Goal: Transaction & Acquisition: Purchase product/service

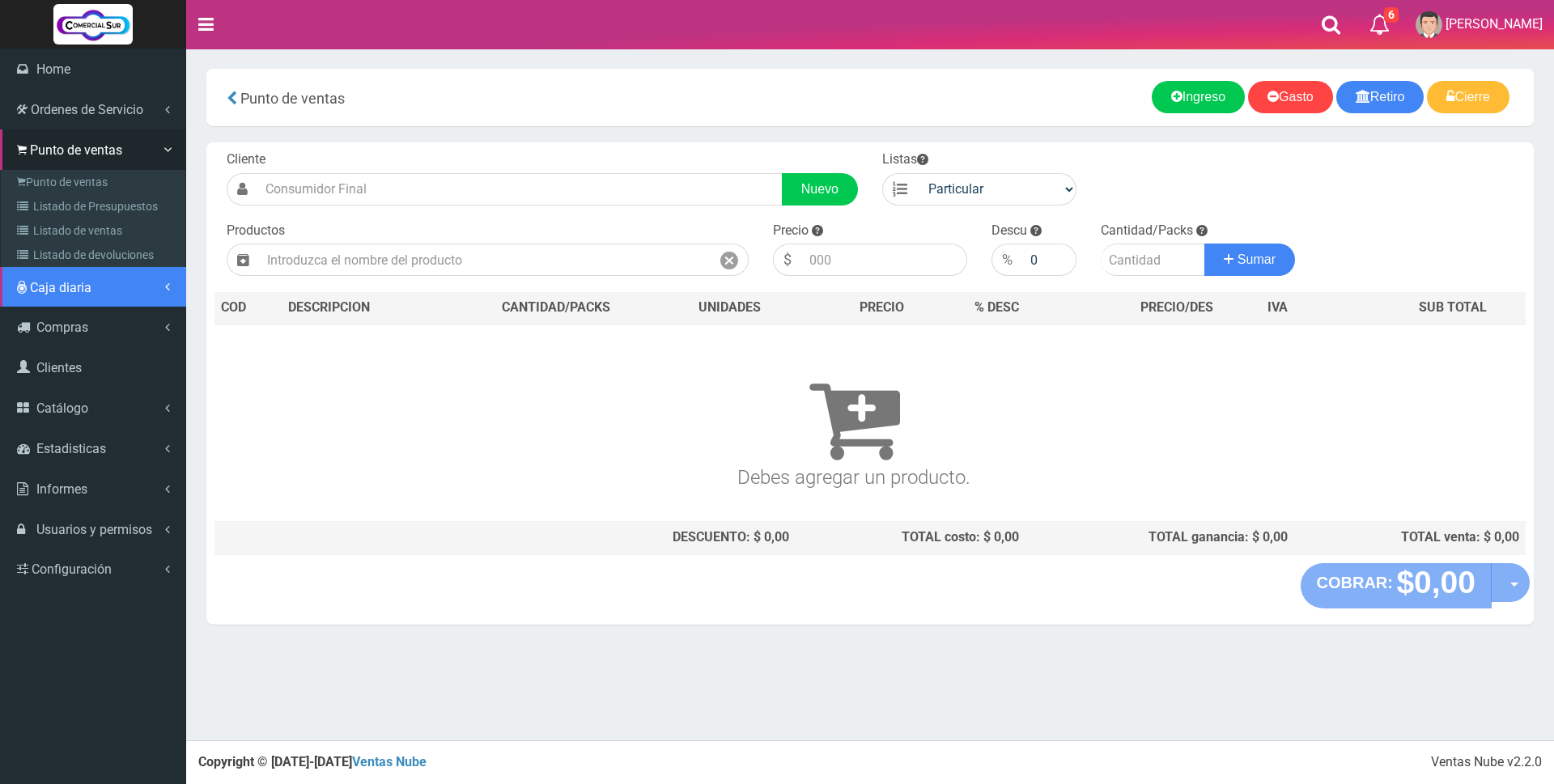
click at [71, 282] on span "Caja diaria" at bounding box center [61, 287] width 62 height 15
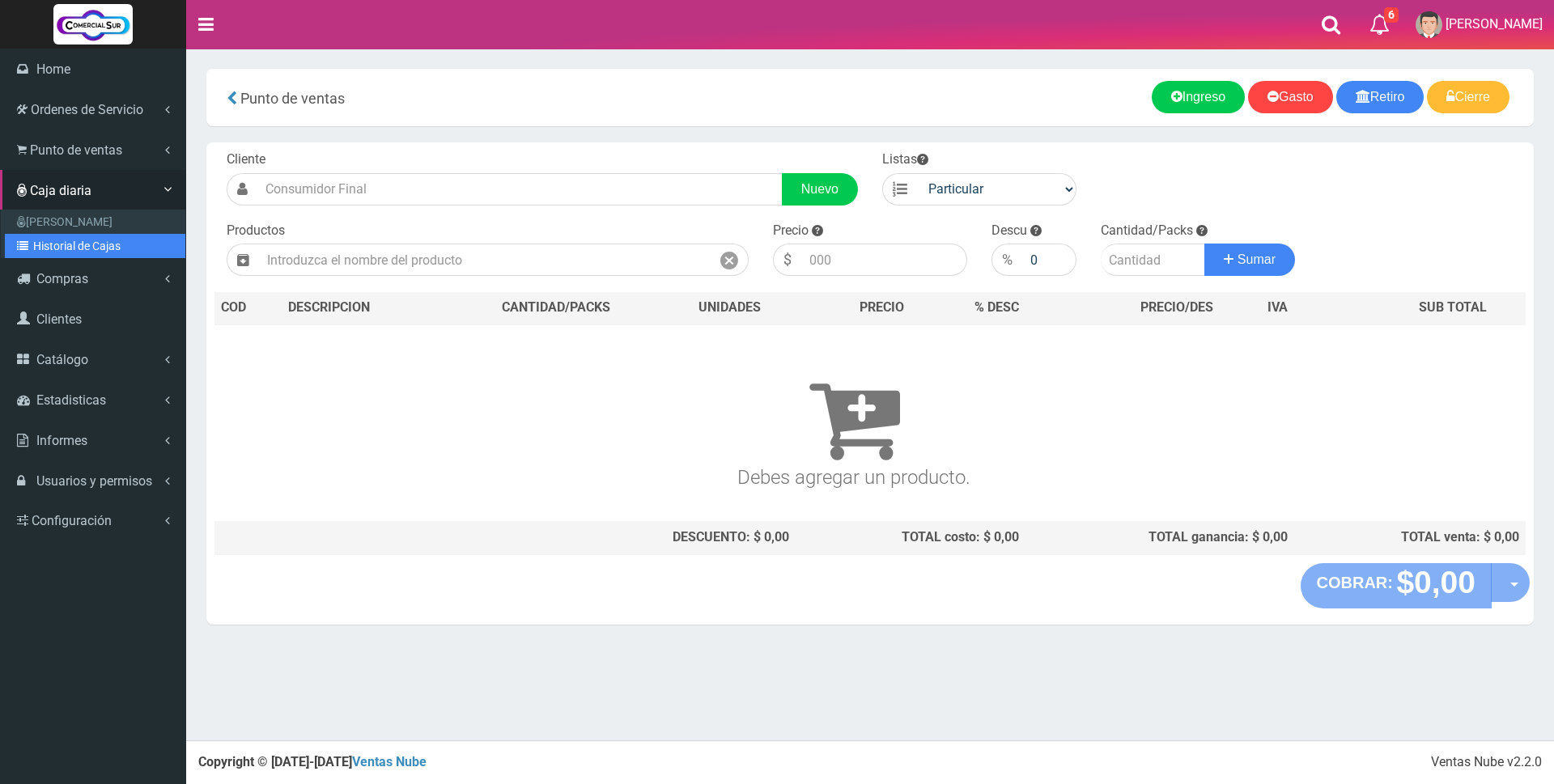
click at [75, 243] on link "Historial de Cajas" at bounding box center [94, 246] width 180 height 24
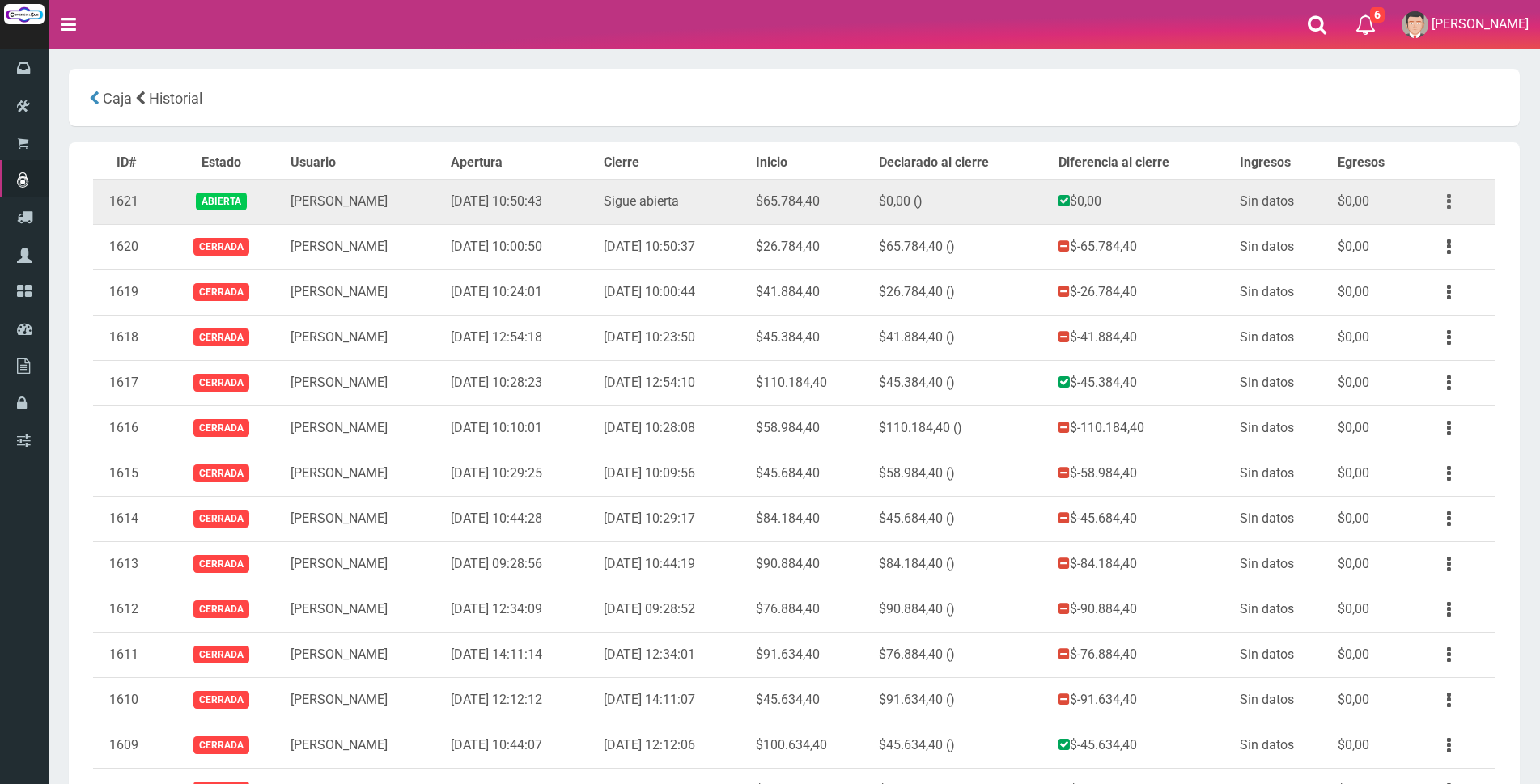
click at [1452, 207] on button "button" at bounding box center [1448, 202] width 36 height 28
click at [1431, 243] on link "Ver" at bounding box center [1402, 241] width 128 height 36
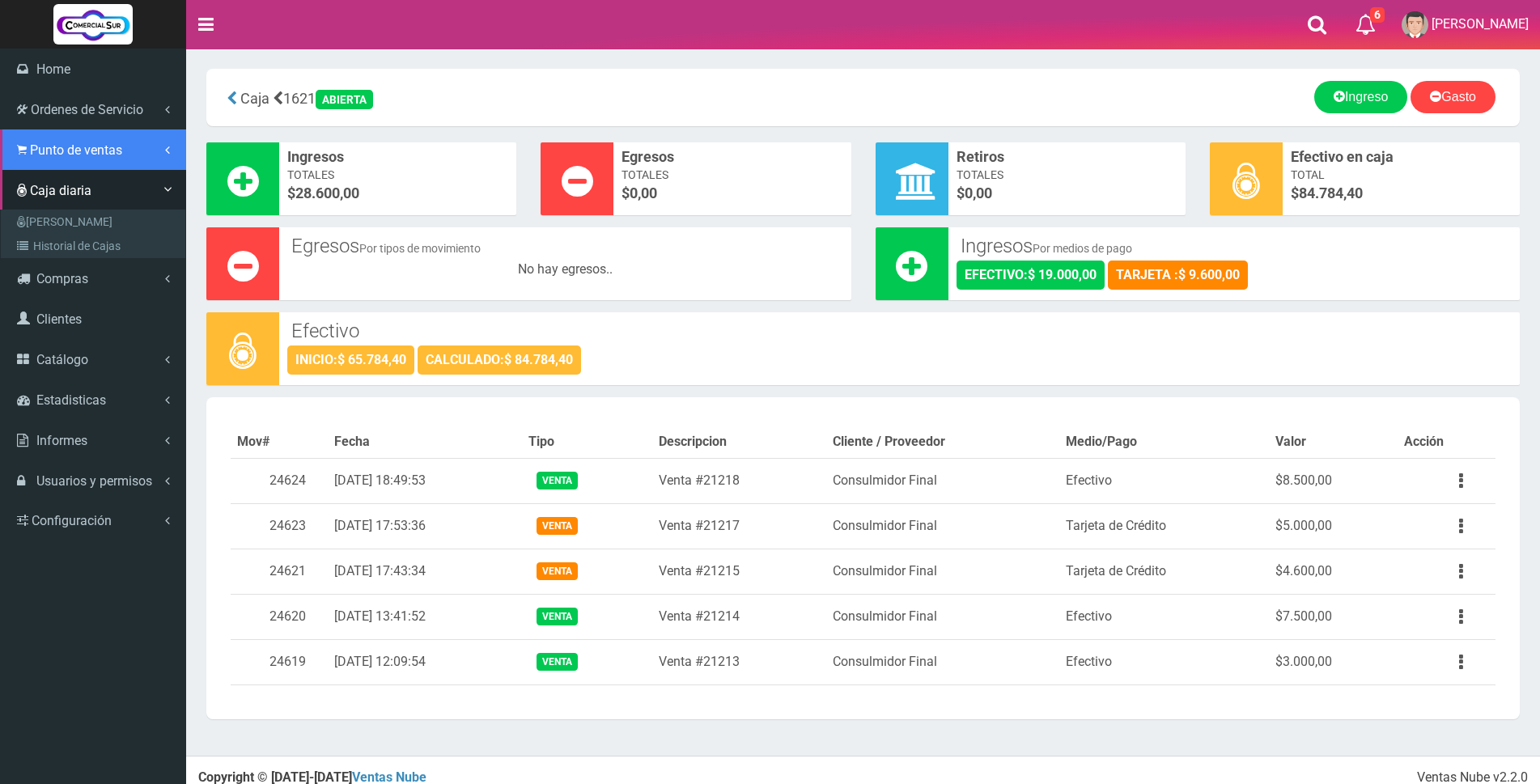
click at [48, 149] on span "Punto de ventas" at bounding box center [76, 150] width 93 height 15
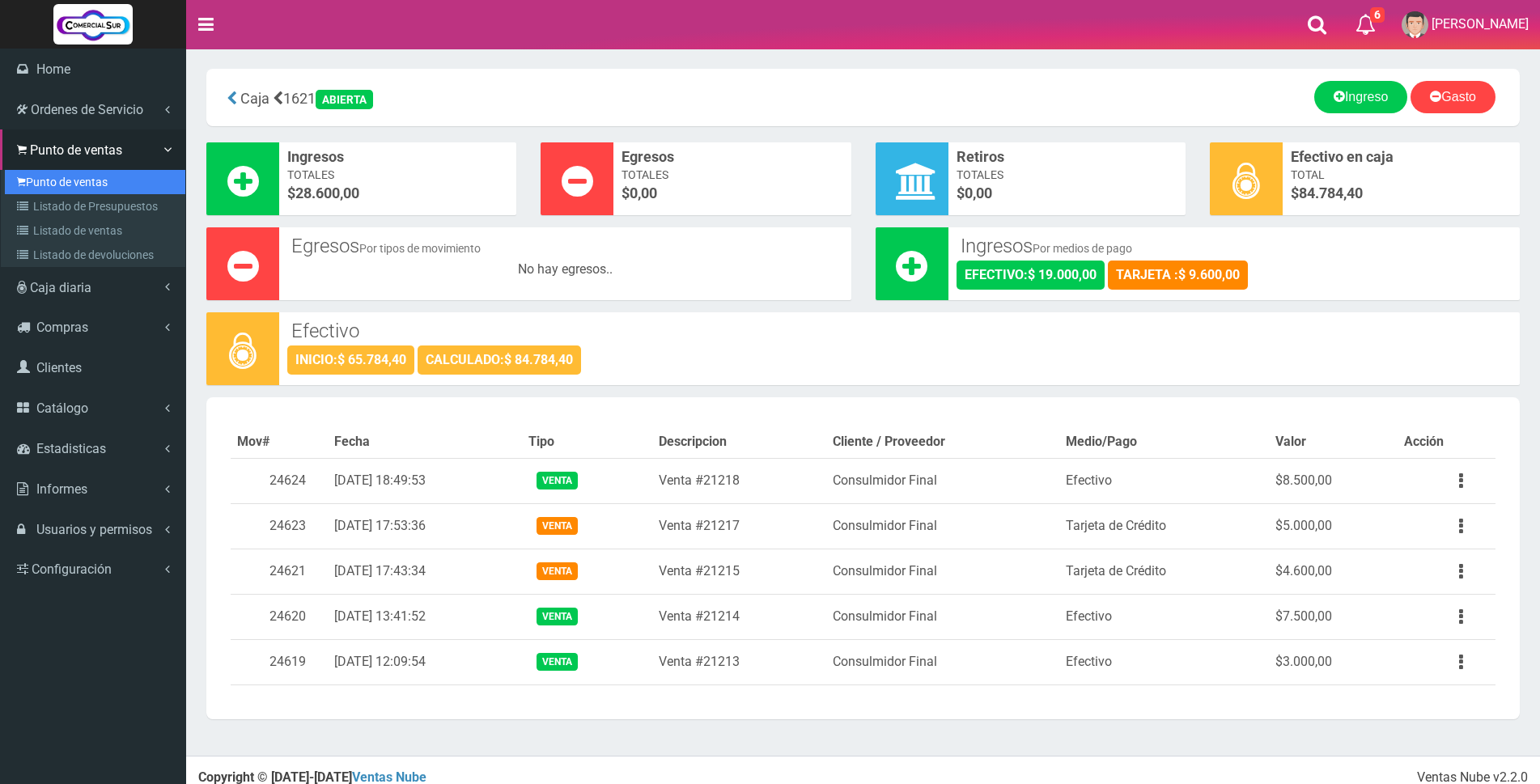
click at [48, 179] on link "Punto de ventas" at bounding box center [94, 182] width 180 height 24
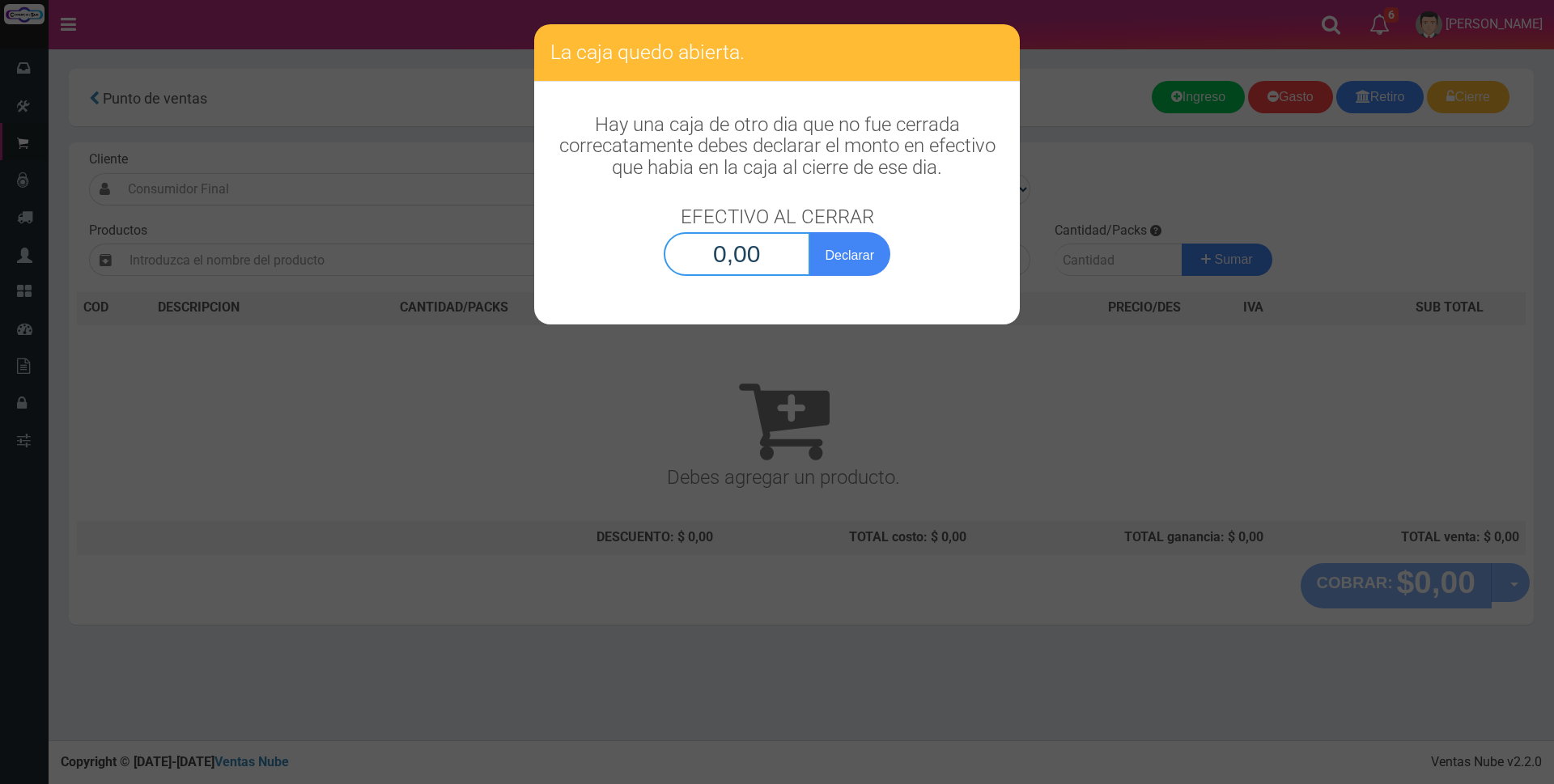
click at [752, 259] on input "0,00" at bounding box center [737, 253] width 147 height 44
type input "84.784,40"
click at [862, 255] on button "Declarar" at bounding box center [849, 253] width 81 height 44
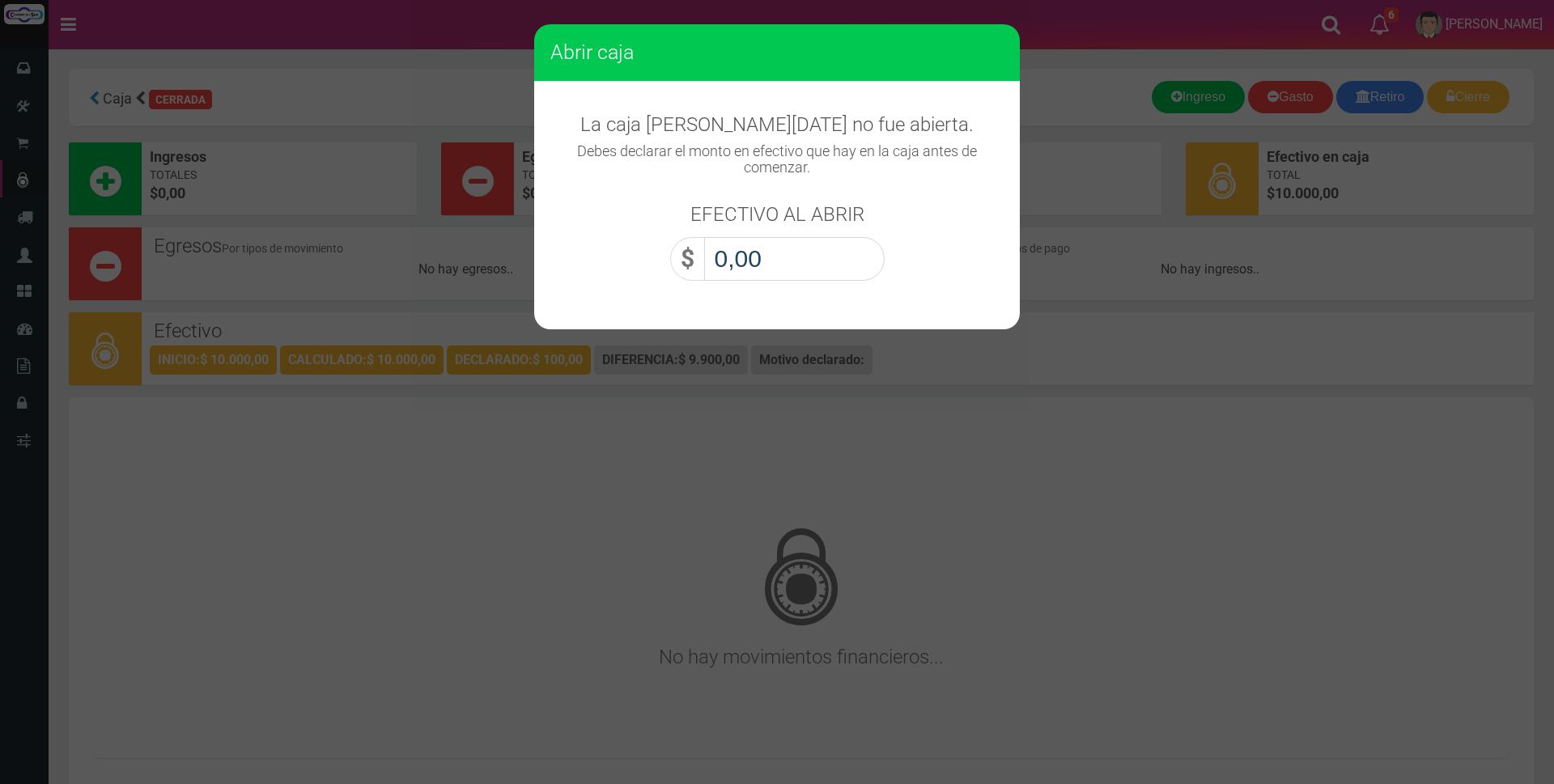
click at [862, 255] on input "0,00" at bounding box center [794, 259] width 180 height 44
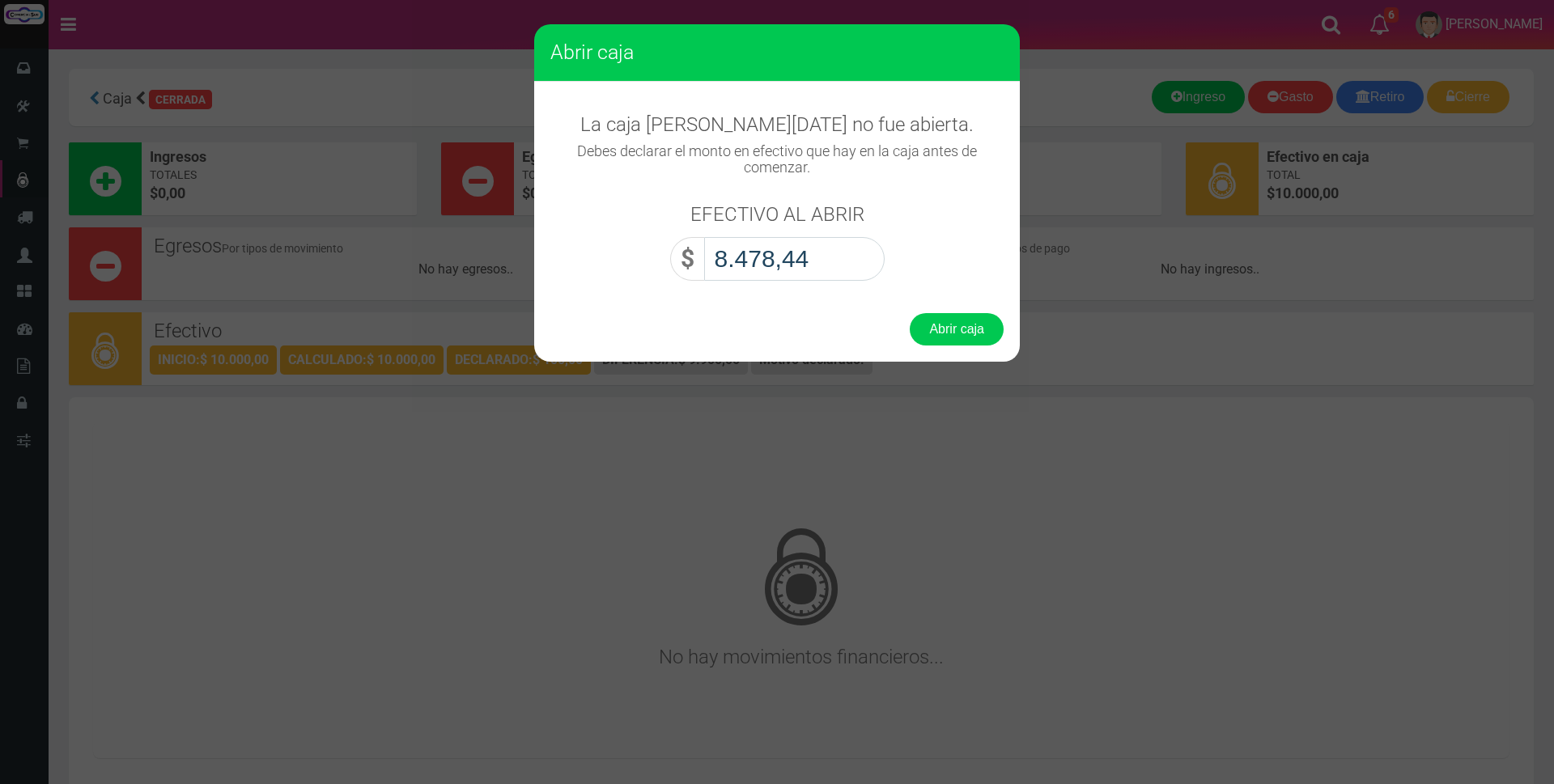
type input "84.784,40"
click at [938, 335] on button "Abrir caja" at bounding box center [957, 329] width 94 height 33
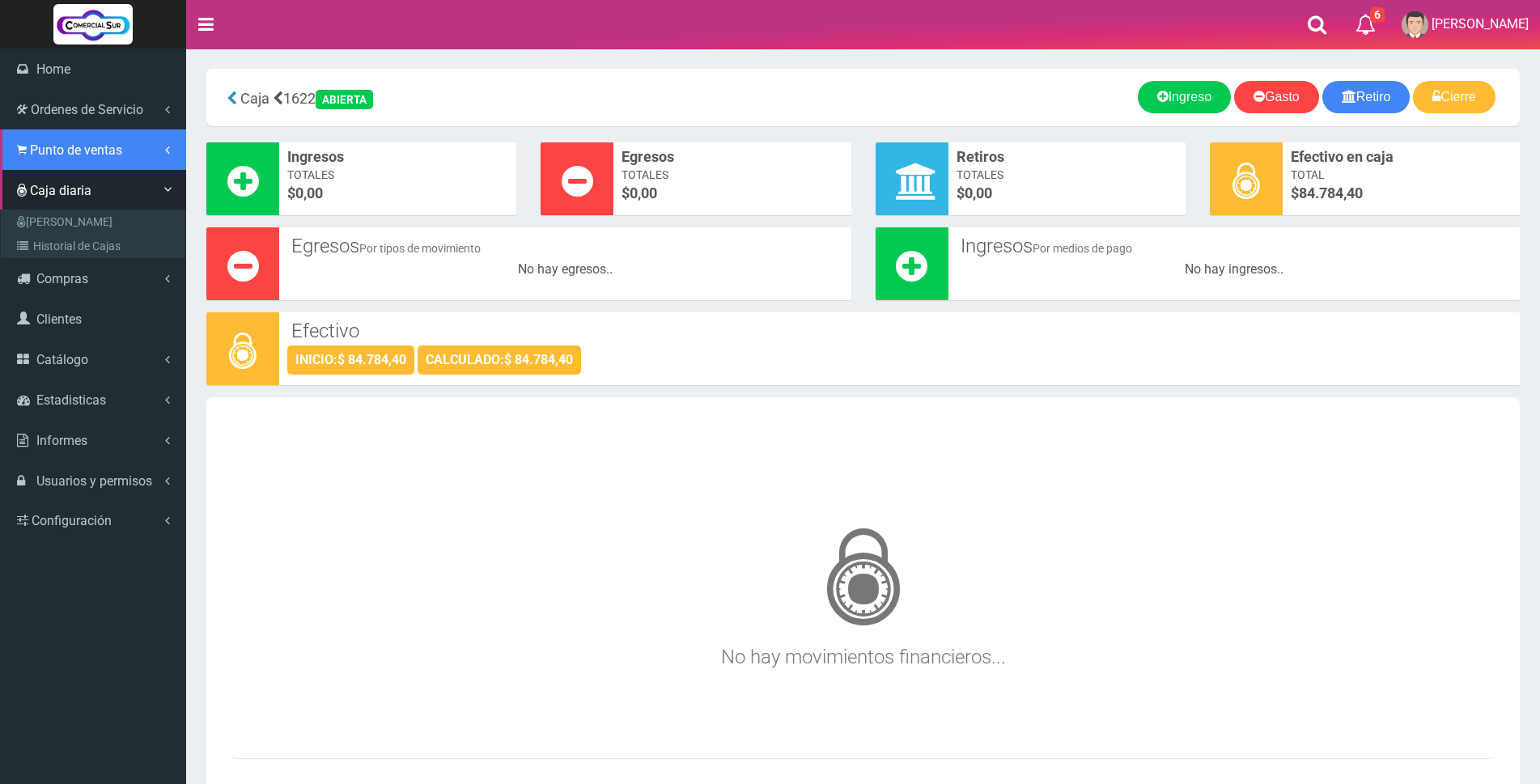
click at [32, 148] on span "Punto de ventas" at bounding box center [76, 150] width 93 height 15
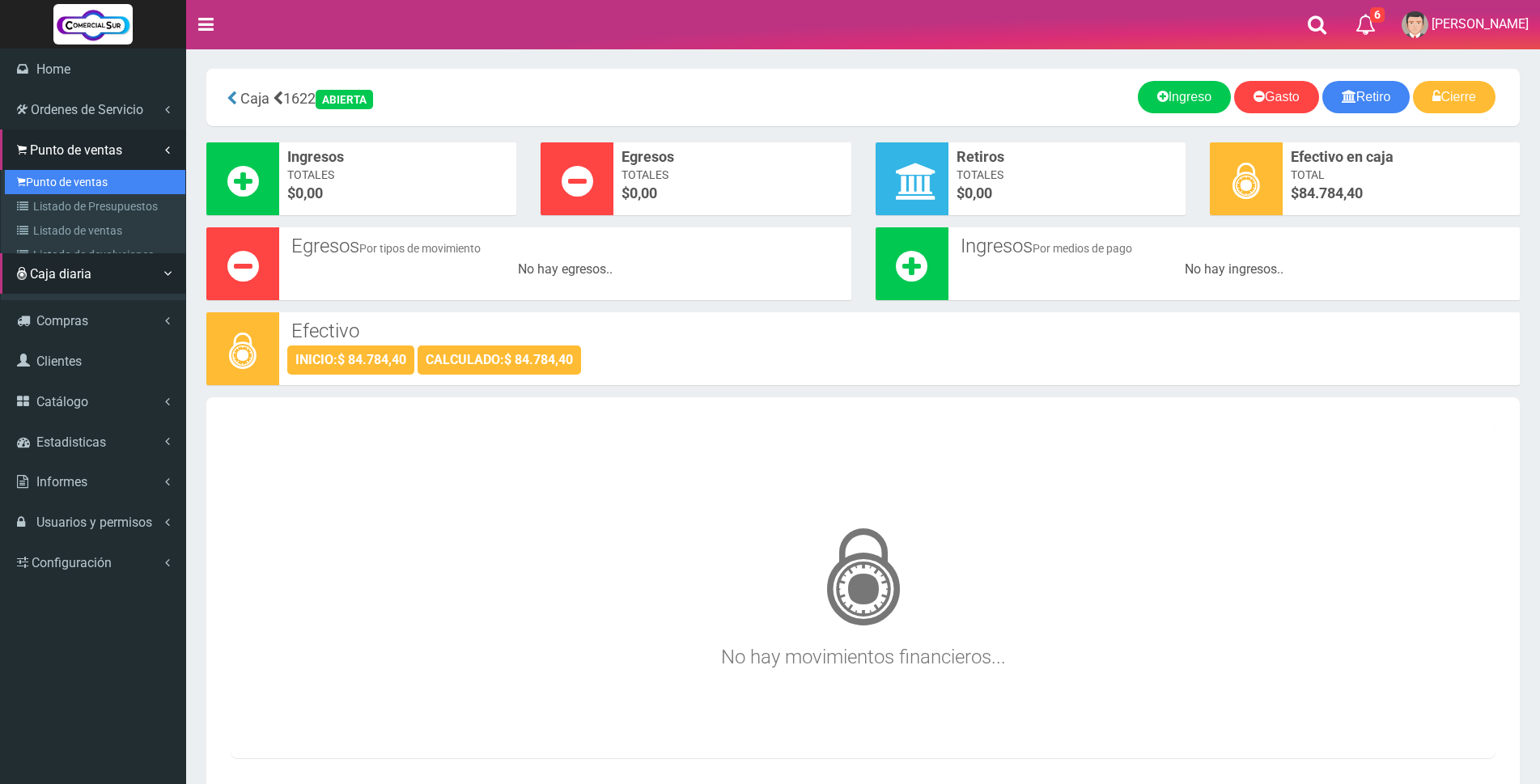
click at [43, 182] on link "Punto de ventas" at bounding box center [94, 182] width 180 height 24
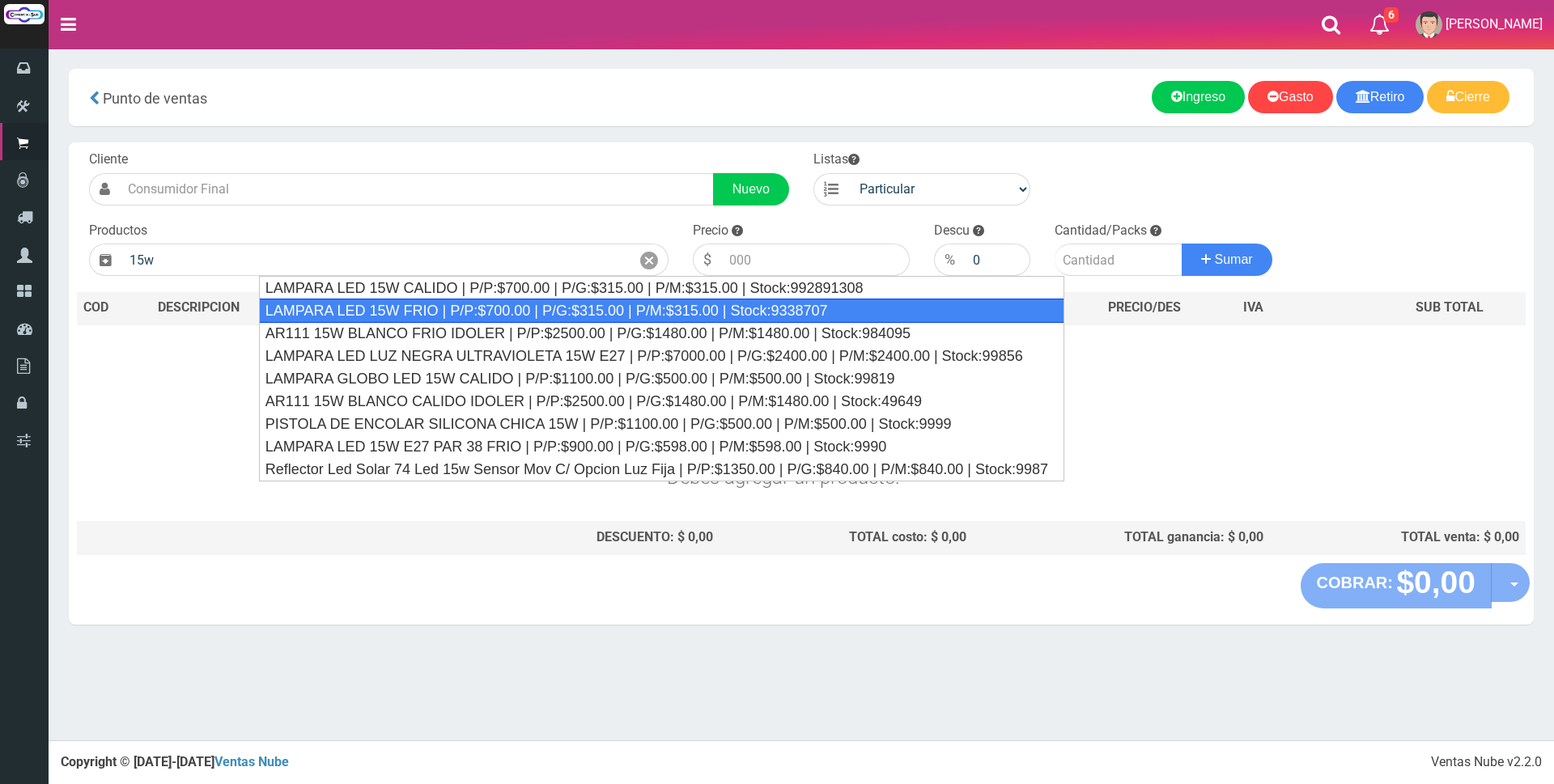
click at [676, 306] on div "LAMPARA LED 15W FRIO | P/P:$700.00 | P/G:$315.00 | P/M:$315.00 | Stock:9338707" at bounding box center [661, 310] width 805 height 24
type input "LAMPARA LED 15W FRIO | P/P:$700.00 | P/G:$315.00 | P/M:$315.00 | Stock:9338707"
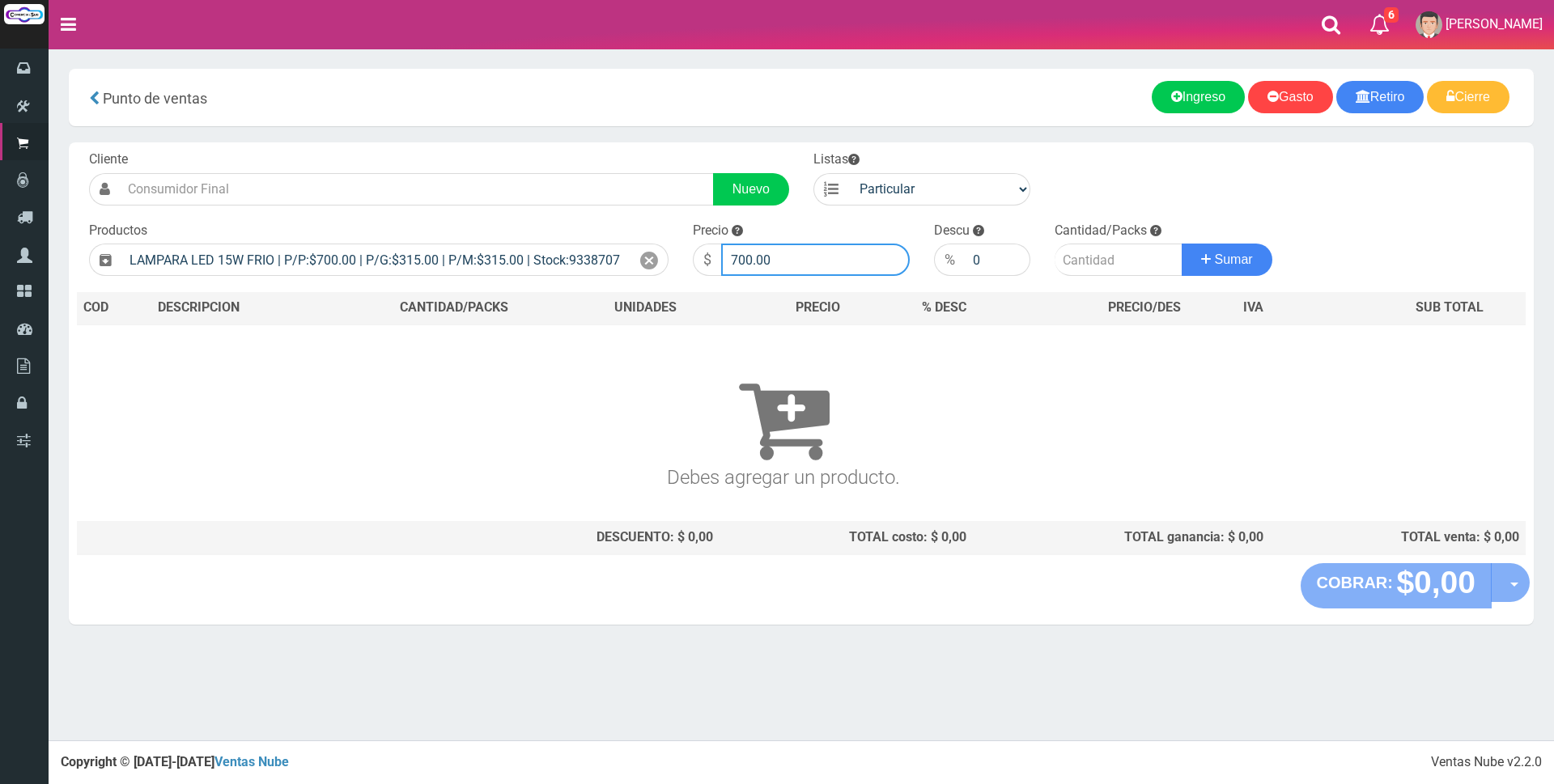
click at [873, 262] on input "700.00" at bounding box center [815, 259] width 189 height 33
type input "7"
type input "3000"
click at [1078, 263] on input "number" at bounding box center [1118, 259] width 128 height 33
type input "1"
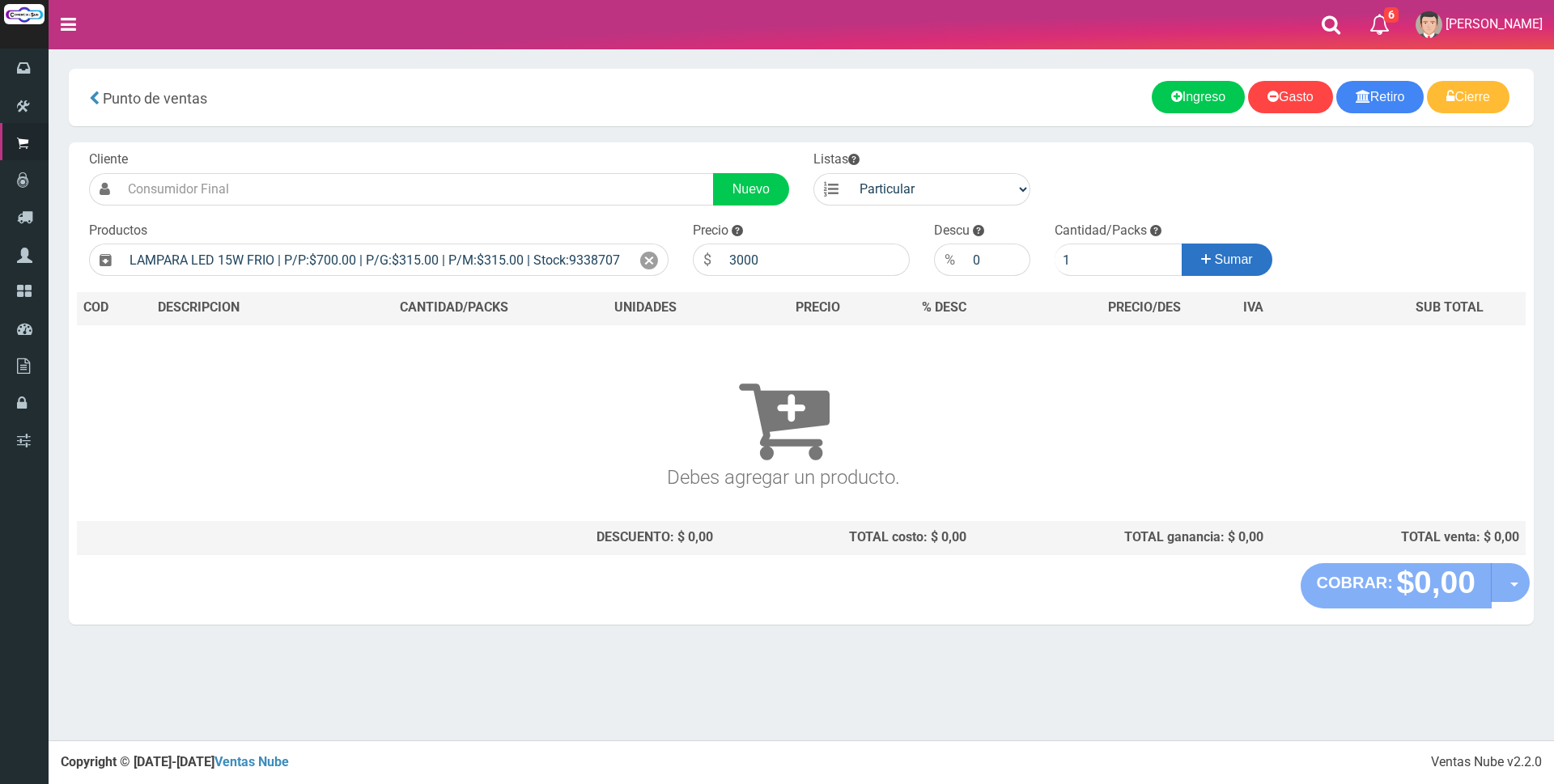
click at [1241, 255] on span "Sumar" at bounding box center [1233, 259] width 38 height 14
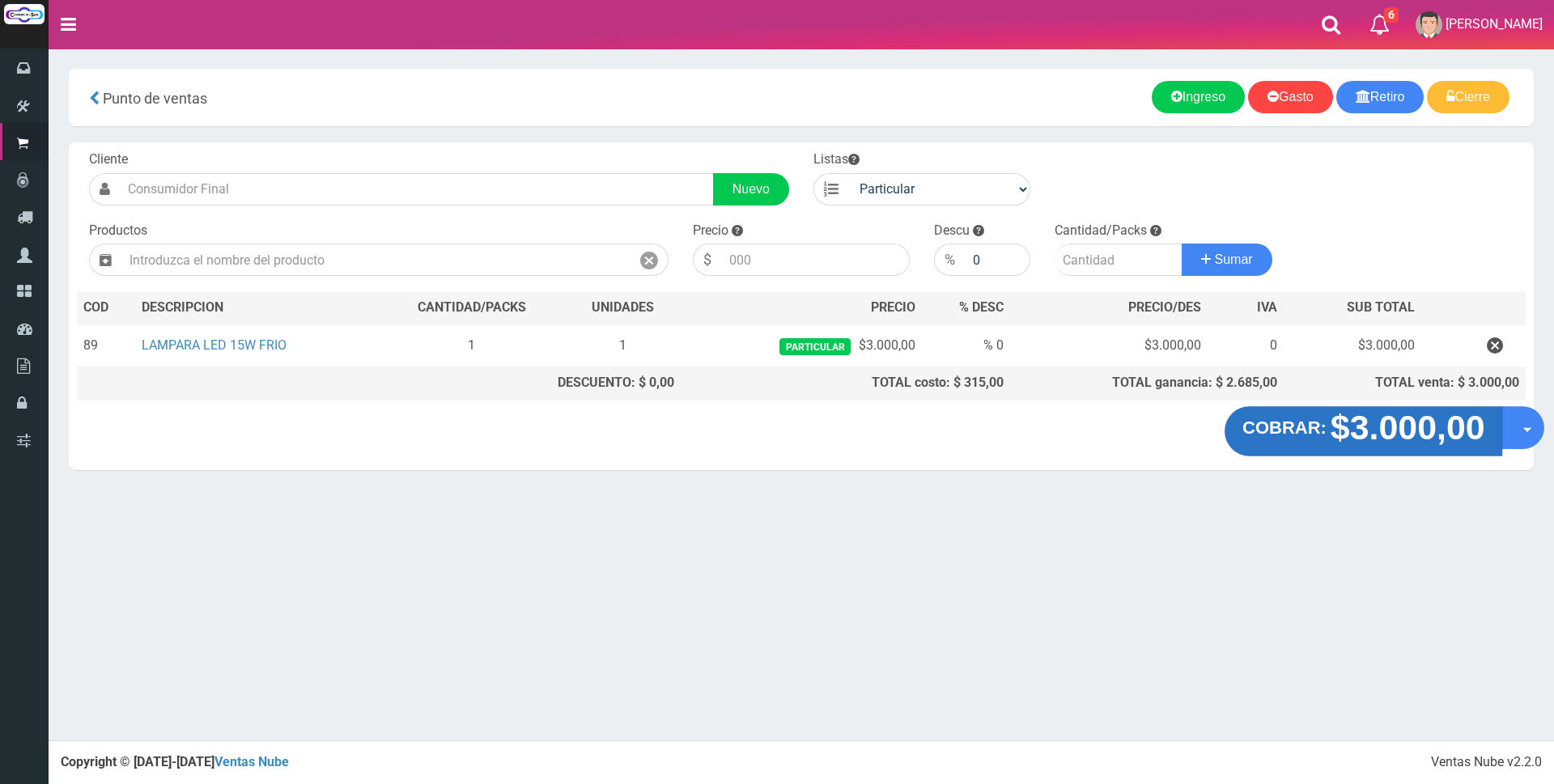
click at [1375, 435] on strong "$3.000,00" at bounding box center [1406, 427] width 154 height 38
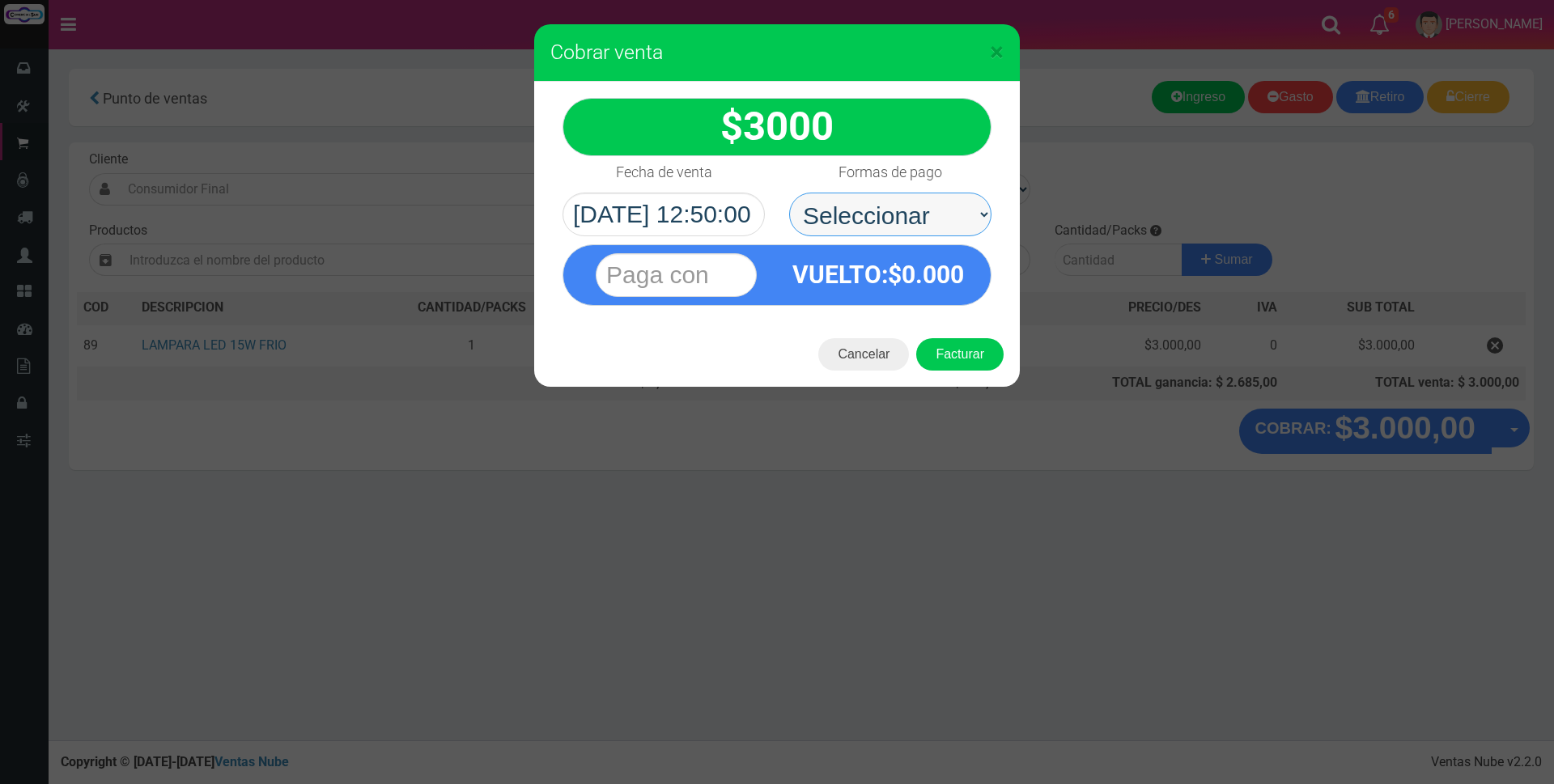
click at [923, 215] on select "Seleccionar Efectivo Tarjeta de Crédito Depósito Débito" at bounding box center [890, 214] width 202 height 44
select select "Efectivo"
click at [789, 192] on select "Seleccionar Efectivo Tarjeta de Crédito Depósito Débito" at bounding box center [890, 214] width 202 height 44
click at [727, 274] on input "text" at bounding box center [676, 275] width 161 height 44
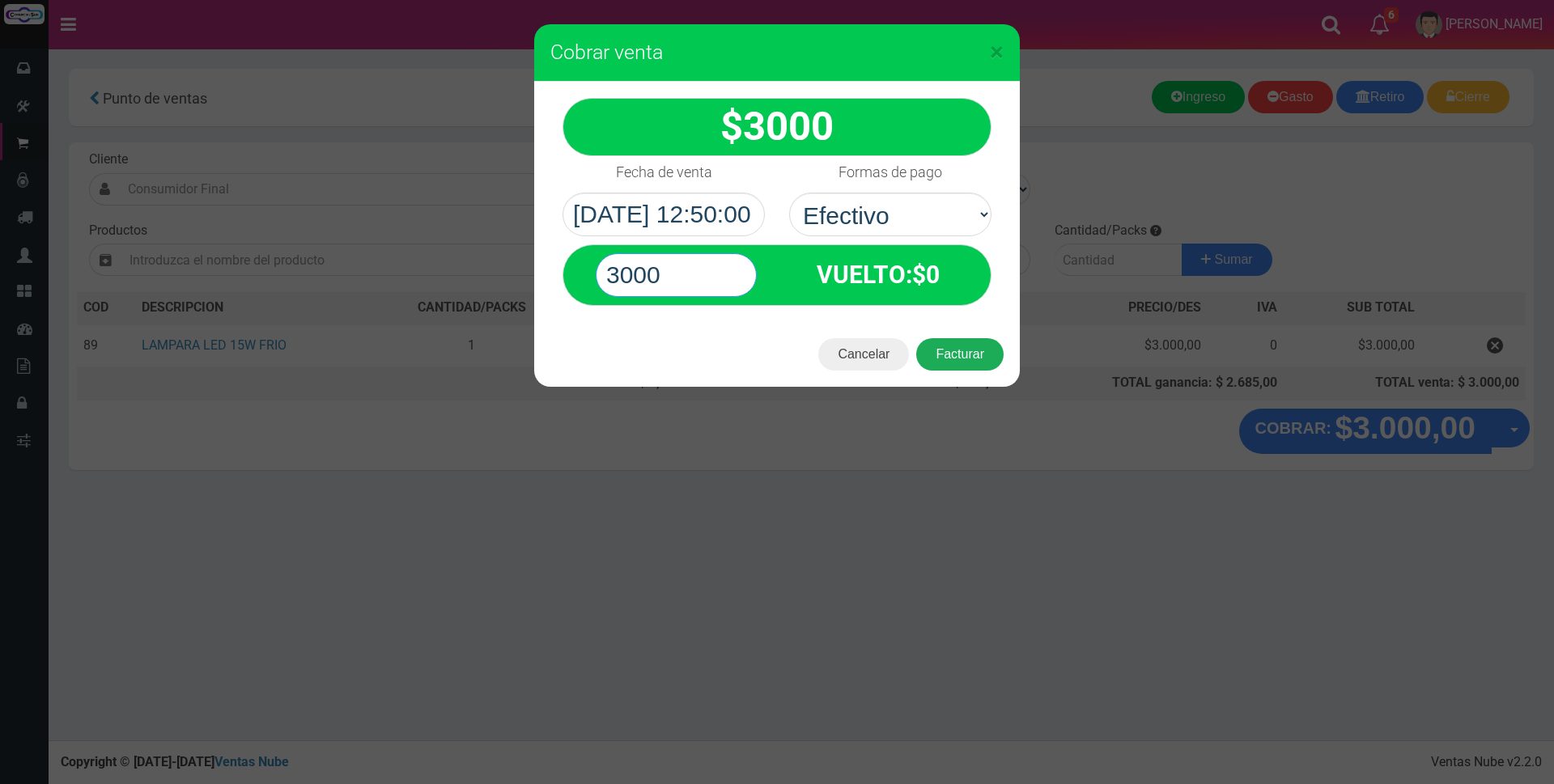
type input "3000"
click at [994, 351] on button "Facturar" at bounding box center [959, 354] width 87 height 33
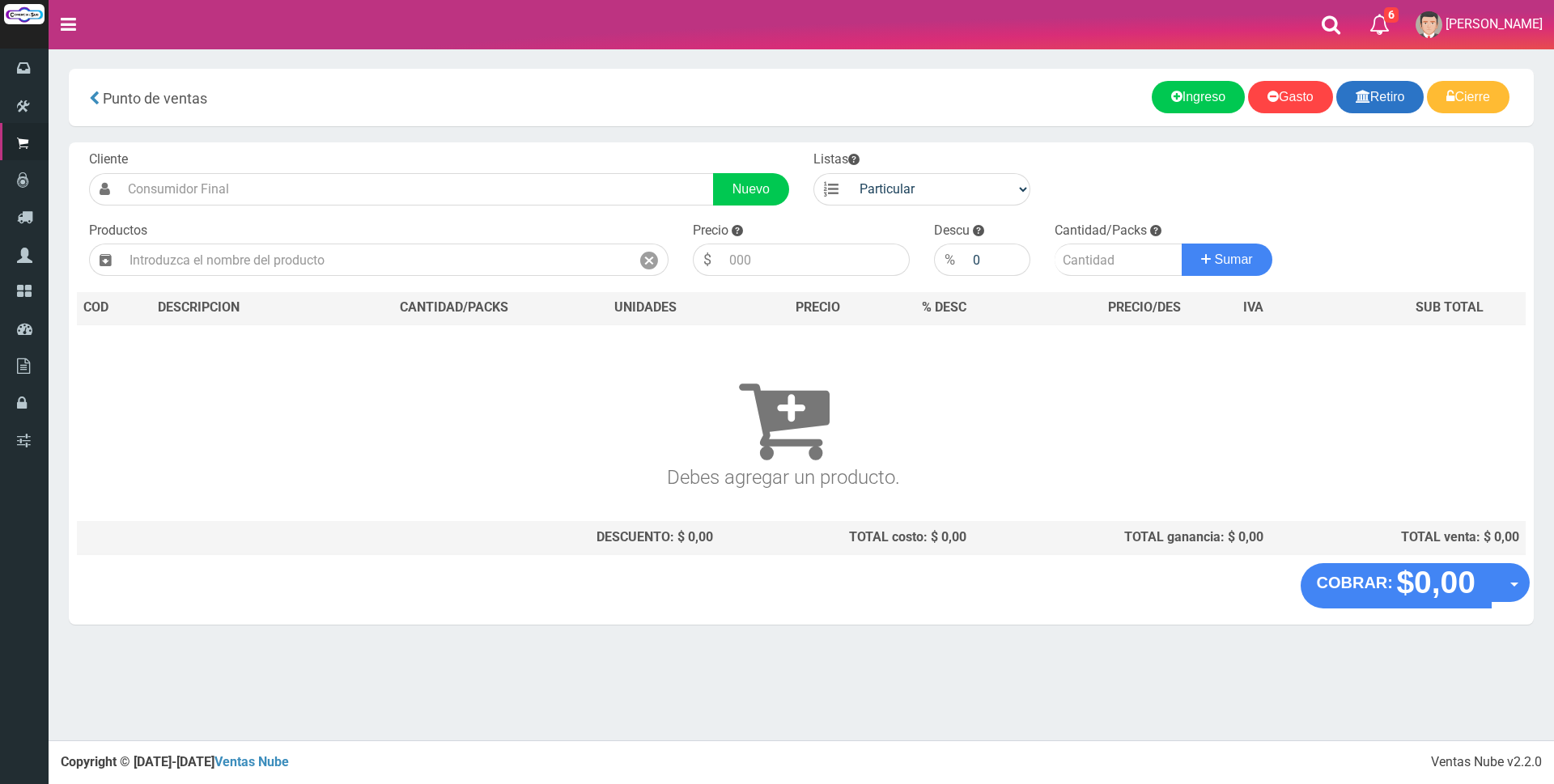
click at [1368, 99] on link "Retiro" at bounding box center [1380, 97] width 88 height 33
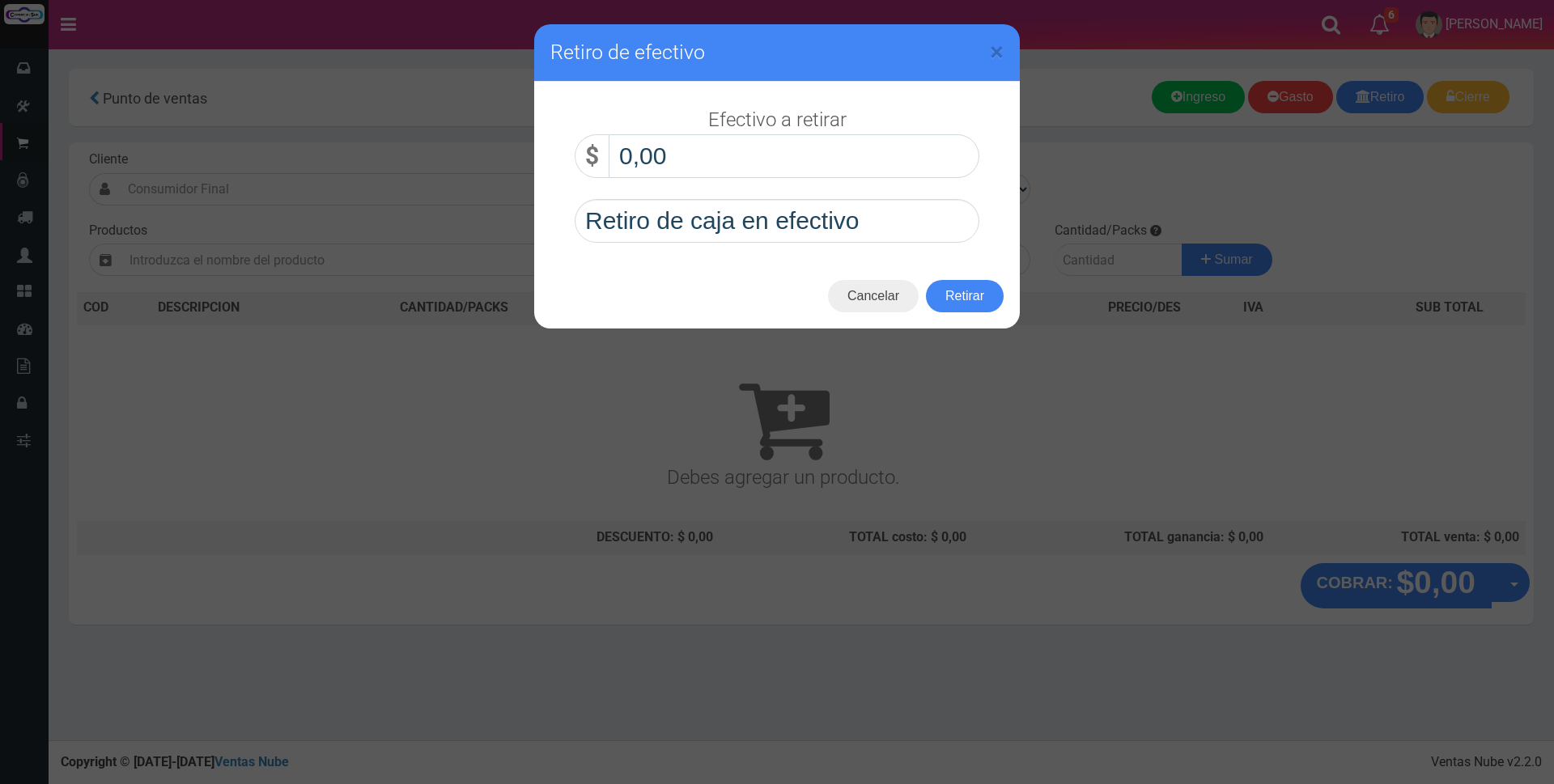
click at [807, 148] on input "0,00" at bounding box center [794, 156] width 370 height 44
type input "60.000,00"
click at [969, 299] on button "Retirar" at bounding box center [964, 295] width 78 height 33
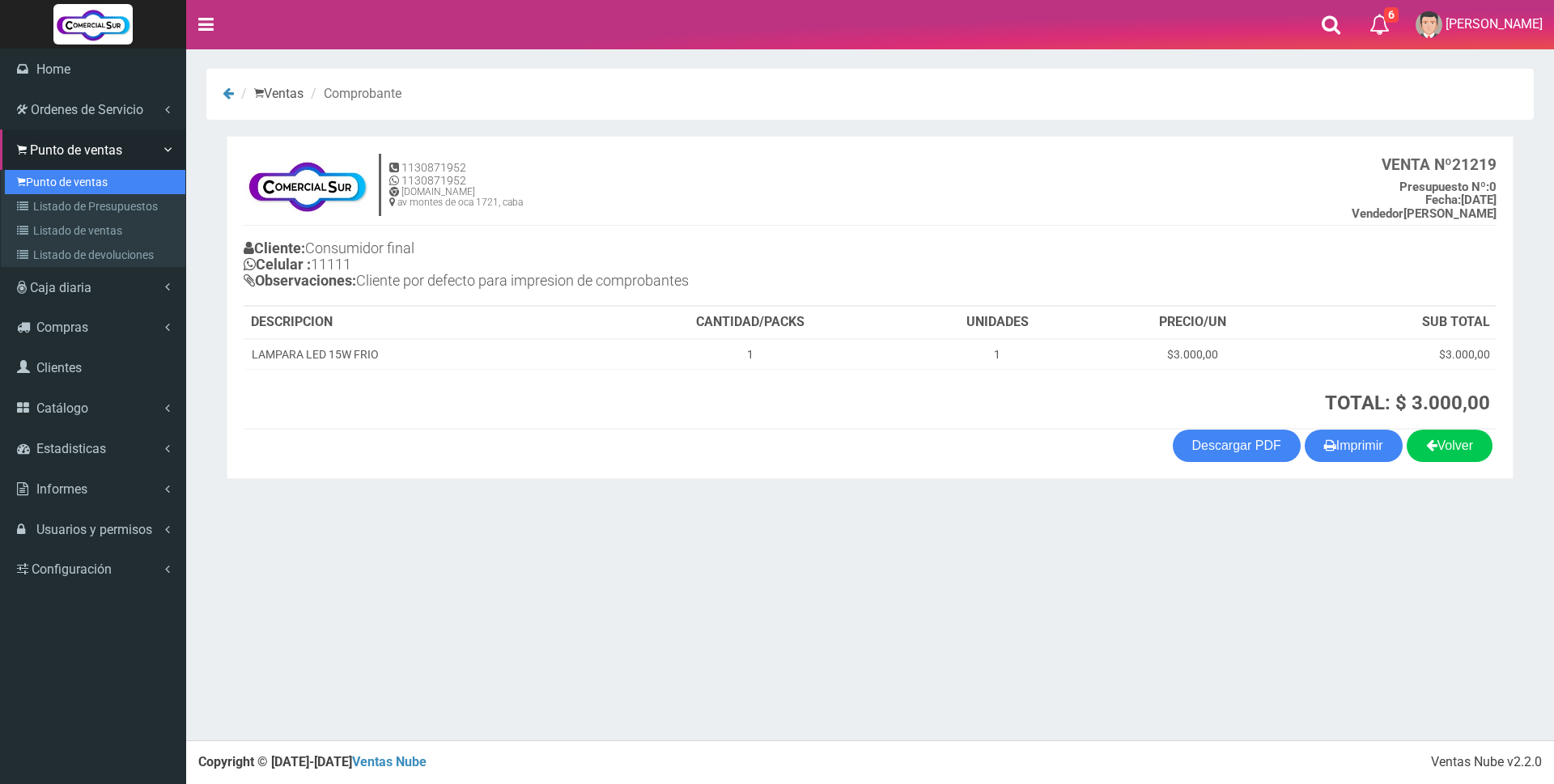
click at [89, 178] on link "Punto de ventas" at bounding box center [94, 182] width 180 height 24
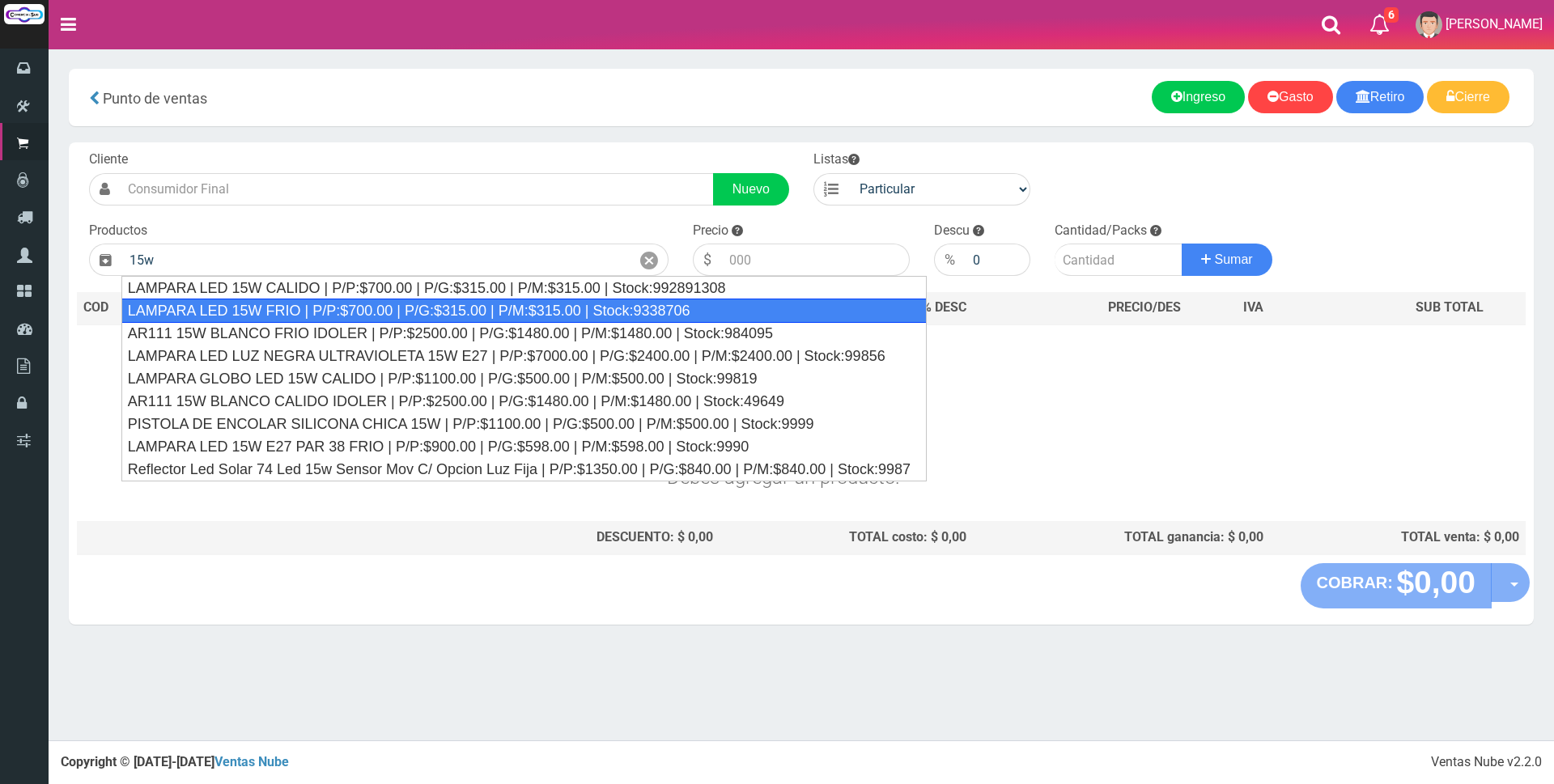
click at [502, 309] on div "LAMPARA LED 15W FRIO | P/P:$700.00 | P/G:$315.00 | P/M:$315.00 | Stock:9338706" at bounding box center [524, 310] width 805 height 24
type input "LAMPARA LED 15W FRIO | P/P:$700.00 | P/G:$315.00 | P/M:$315.00 | Stock:9338706"
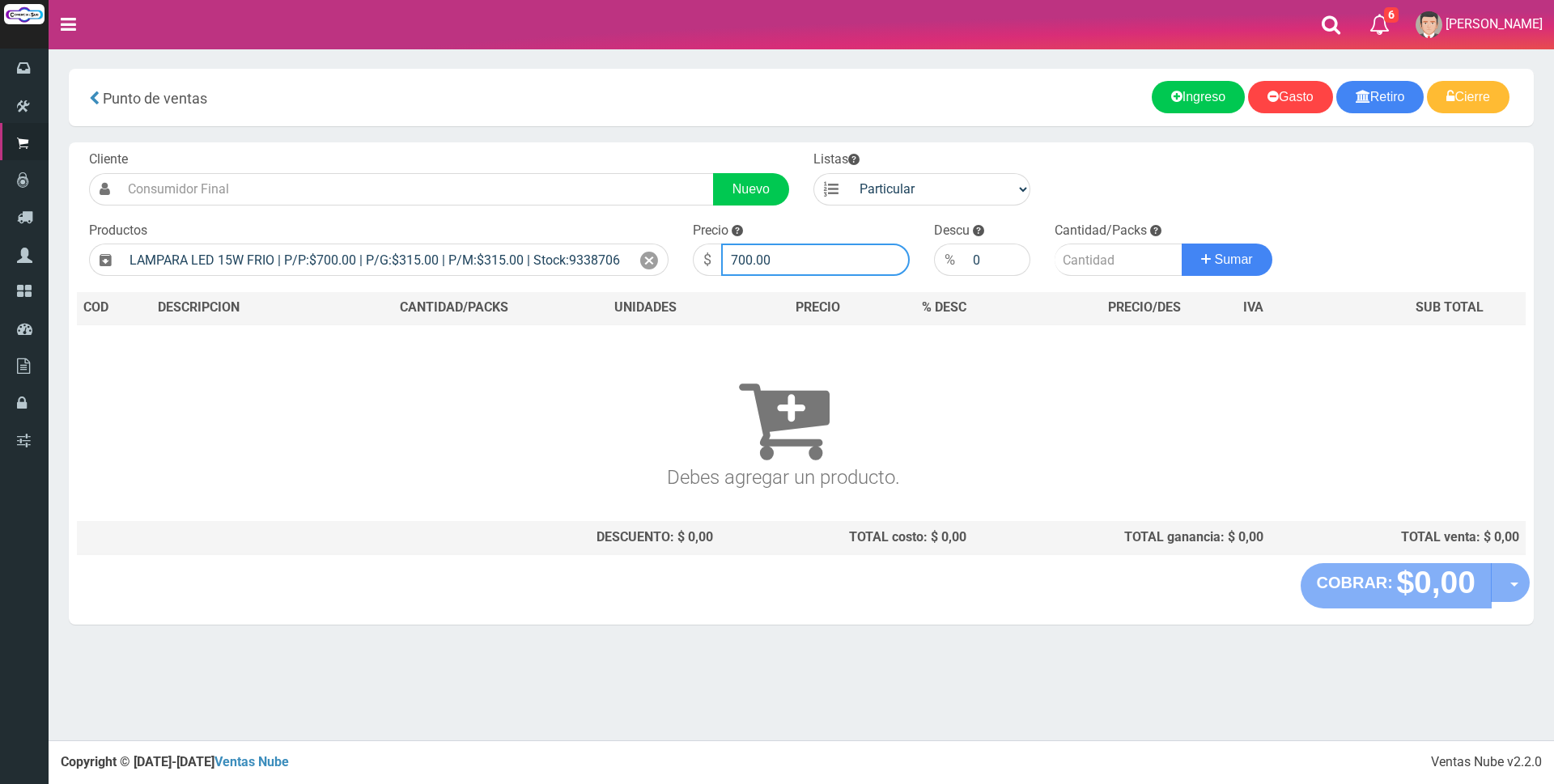
click at [845, 249] on input "700.00" at bounding box center [815, 259] width 189 height 33
type input "7"
type input "3000"
click at [1102, 254] on input "number" at bounding box center [1118, 259] width 128 height 33
type input "1"
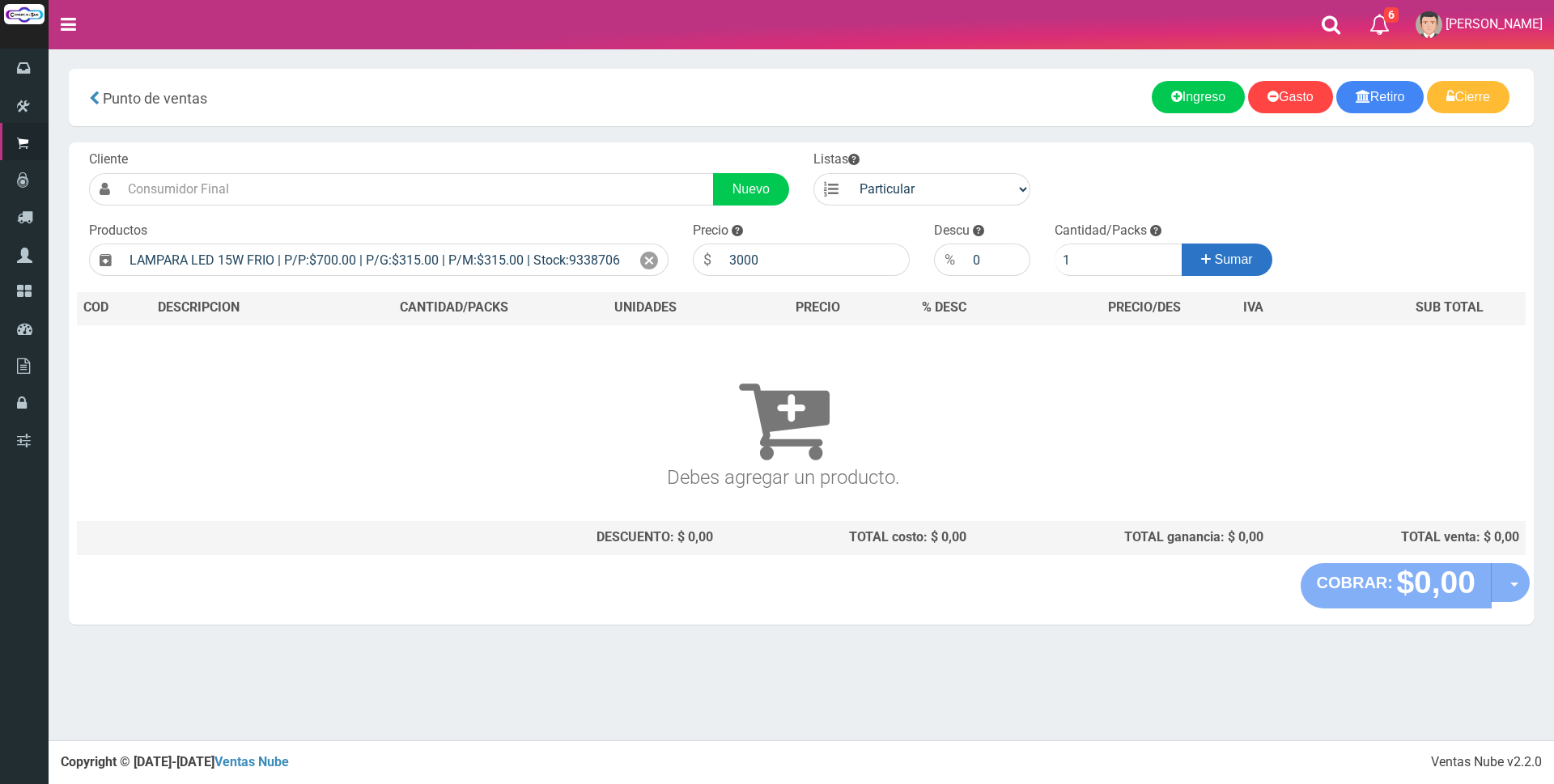
click at [1247, 261] on span "Sumar" at bounding box center [1233, 259] width 38 height 14
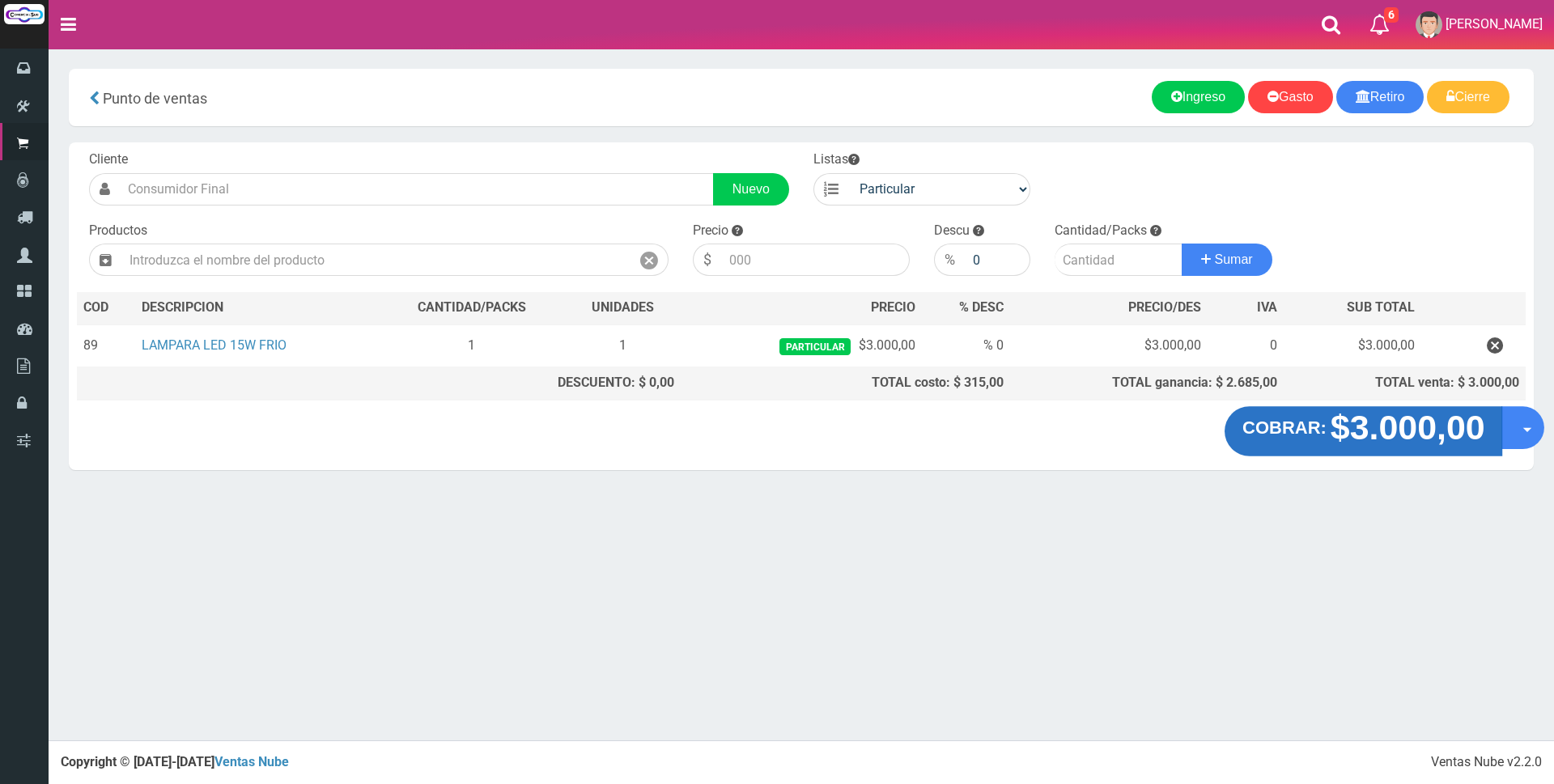
click at [1362, 429] on strong "$3.000,00" at bounding box center [1406, 427] width 154 height 38
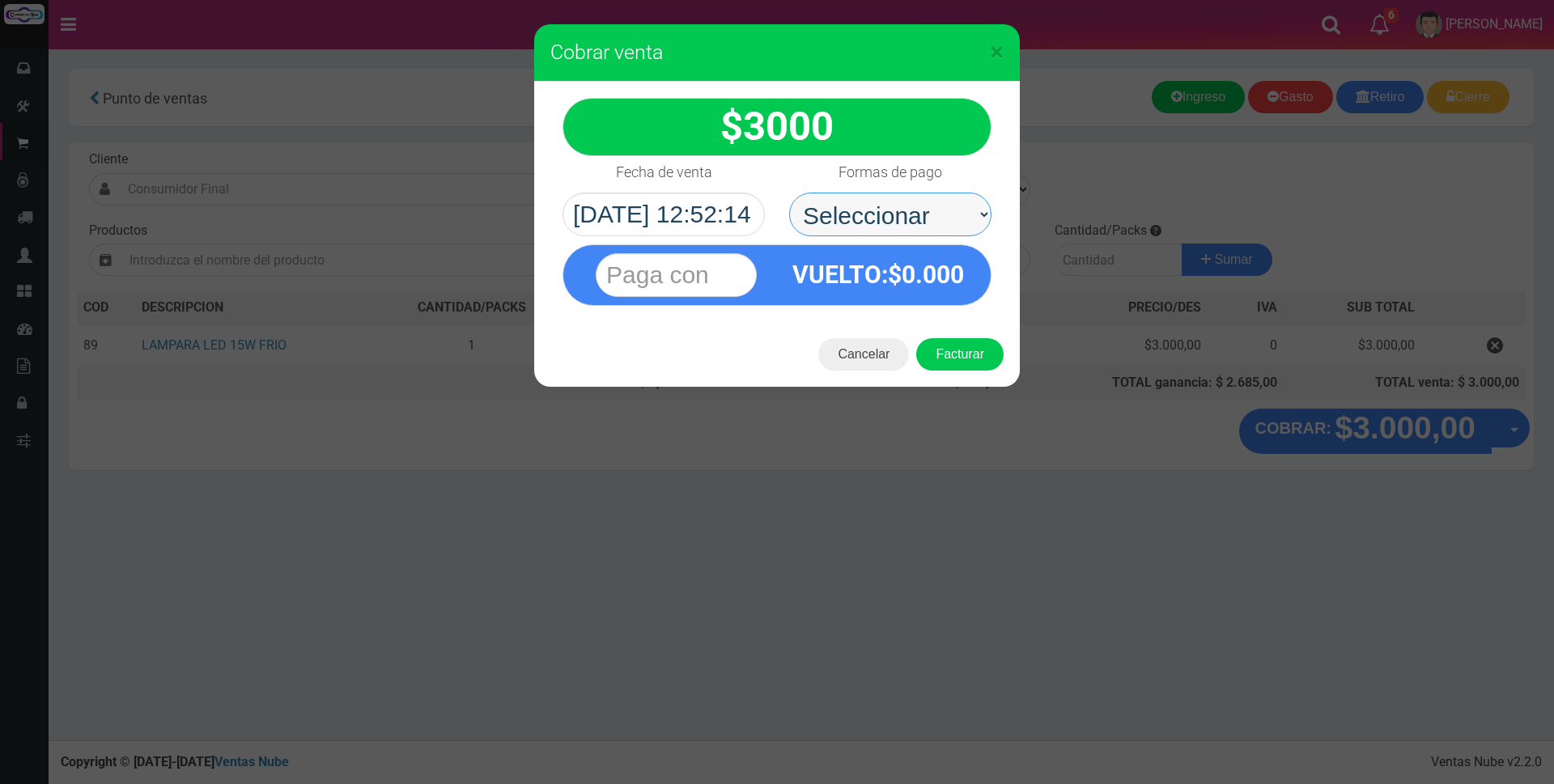
click at [921, 210] on select "Seleccionar Efectivo Tarjeta de Crédito Depósito Débito" at bounding box center [890, 214] width 202 height 44
select select "Efectivo"
click at [789, 192] on select "Seleccionar Efectivo Tarjeta de Crédito Depósito Débito" at bounding box center [890, 214] width 202 height 44
click at [728, 278] on input "text" at bounding box center [676, 275] width 161 height 44
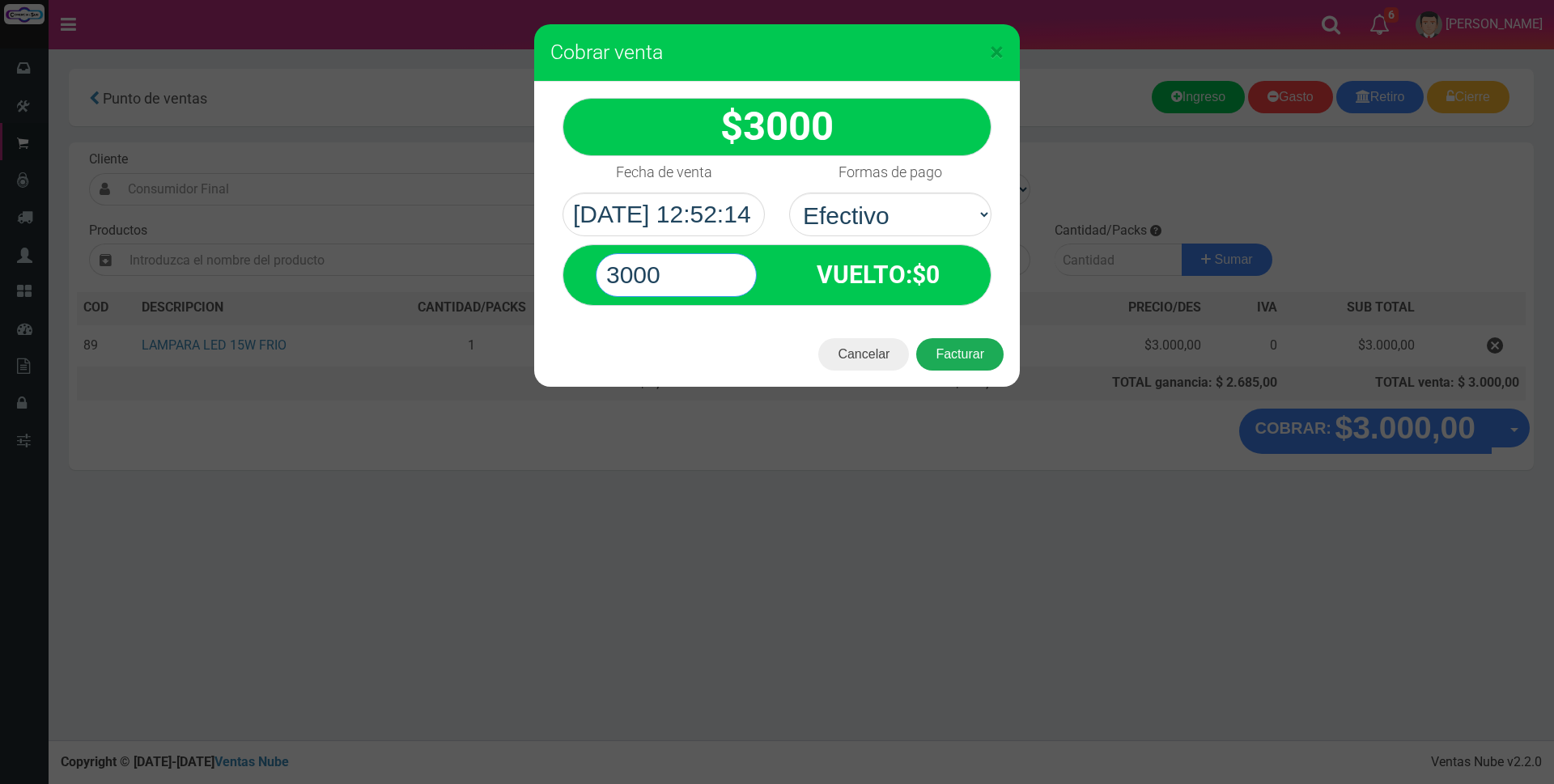
type input "3000"
click at [942, 363] on button "Facturar" at bounding box center [959, 354] width 87 height 33
